Goal: Transaction & Acquisition: Purchase product/service

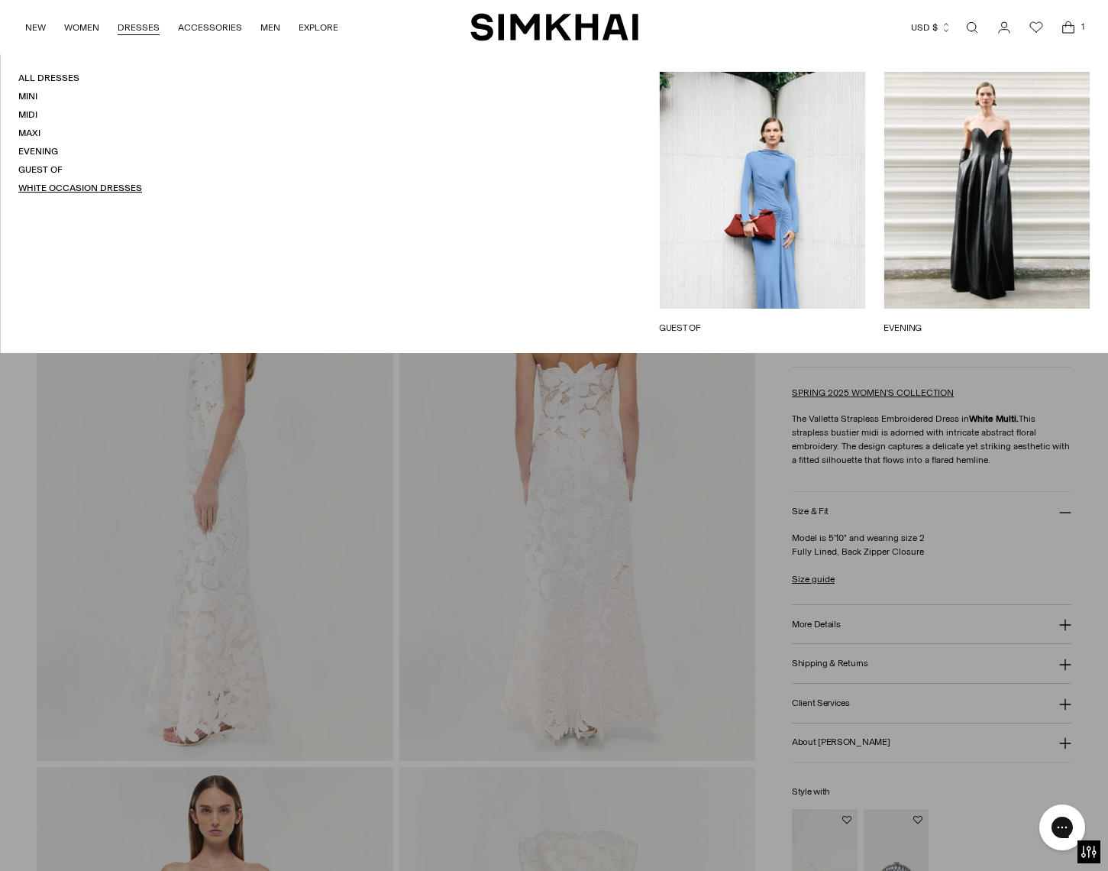
click at [44, 186] on link "White Occasion Dresses" at bounding box center [80, 188] width 124 height 11
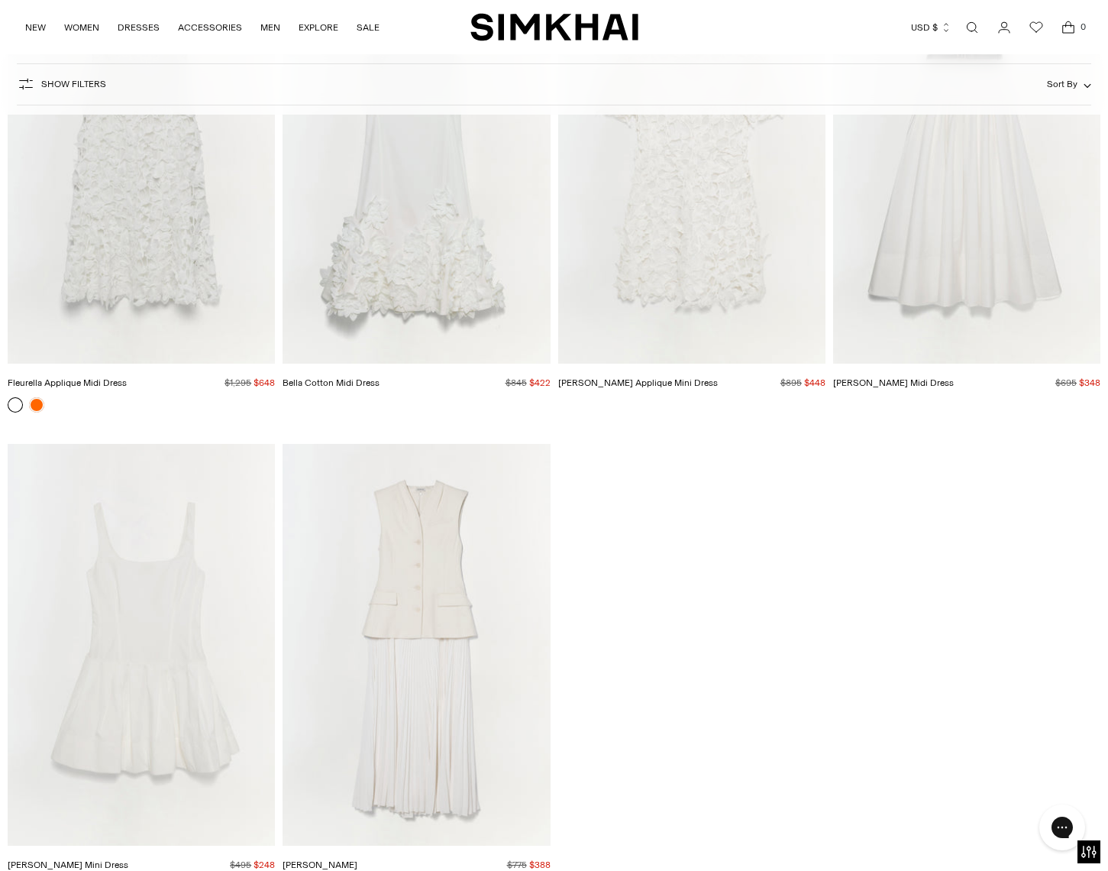
scroll to position [8062, 0]
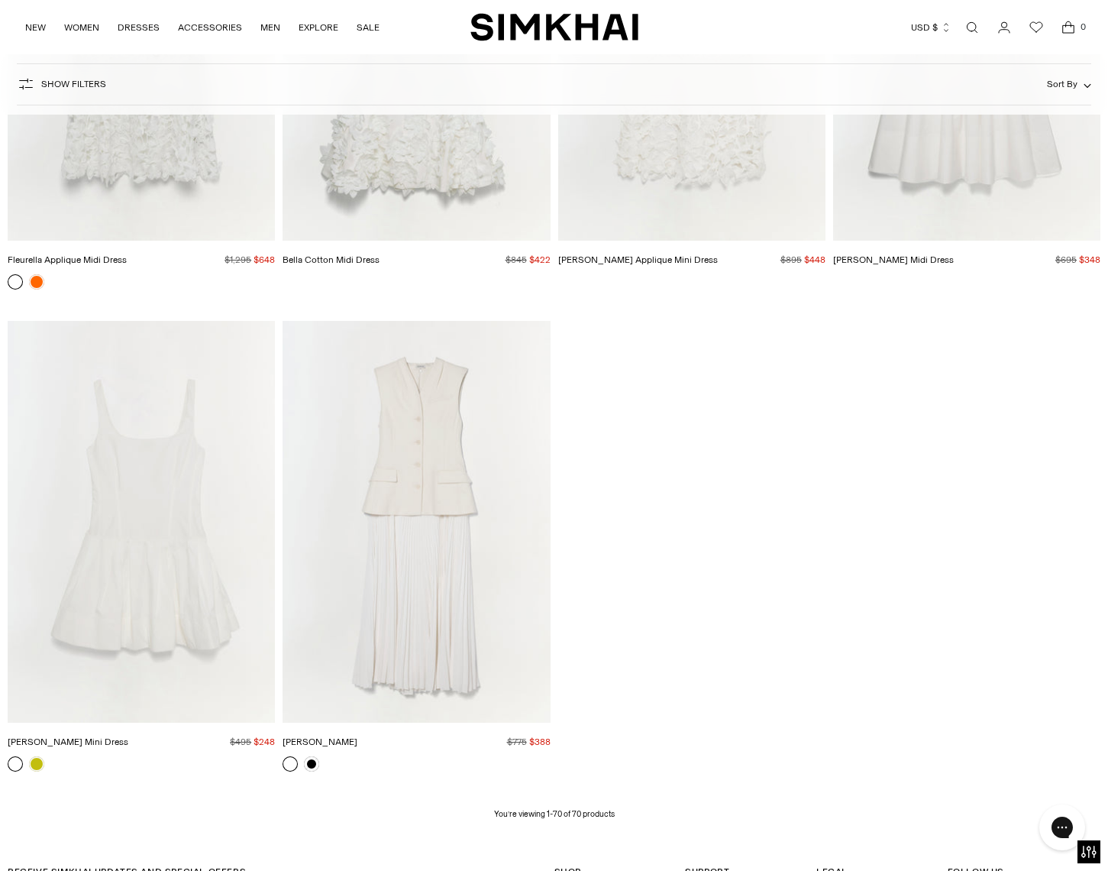
click at [0, 0] on img "Georgina Dress" at bounding box center [0, 0] width 0 height 0
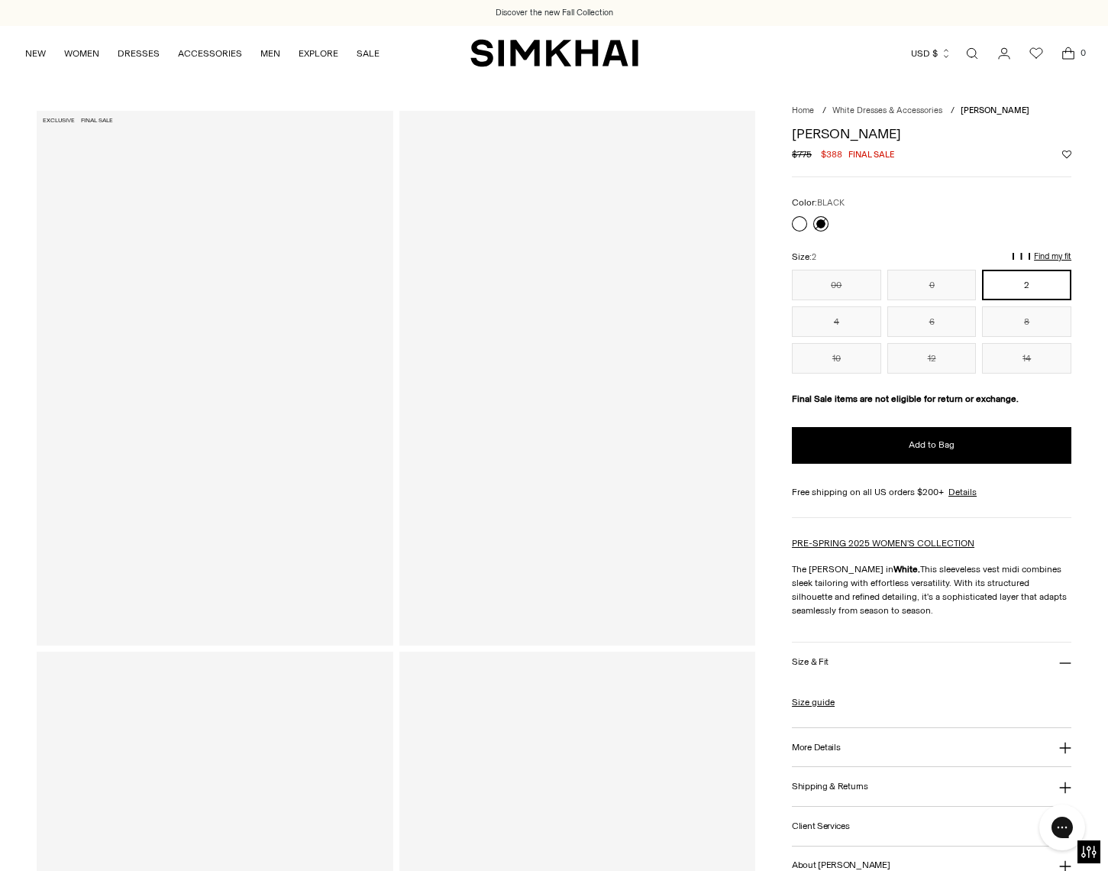
click at [823, 224] on link at bounding box center [820, 223] width 15 height 15
